Goal: Task Accomplishment & Management: Use online tool/utility

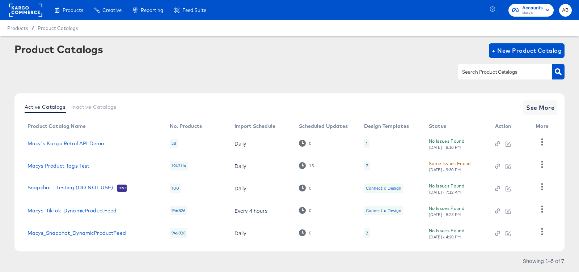
click at [61, 169] on link "Macys Product Tags Test" at bounding box center [58, 166] width 62 height 6
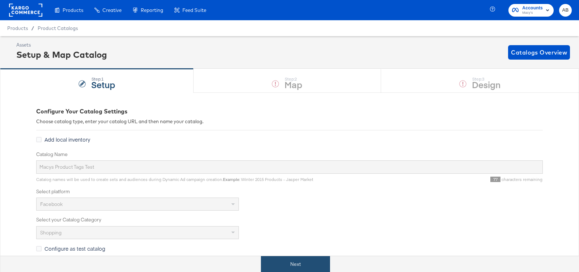
click at [282, 260] on button "Next" at bounding box center [295, 264] width 69 height 16
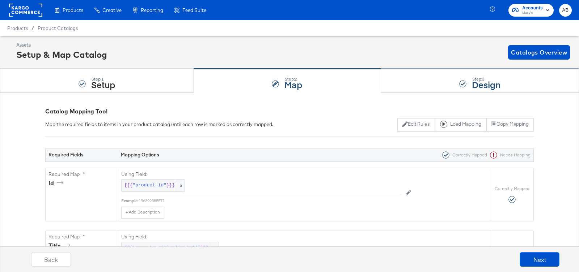
click at [496, 77] on div "Step: 3" at bounding box center [486, 79] width 29 height 5
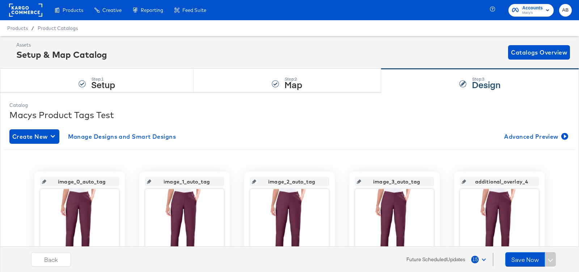
click at [26, 8] on rect at bounding box center [25, 10] width 33 height 13
